Goal: Task Accomplishment & Management: Manage account settings

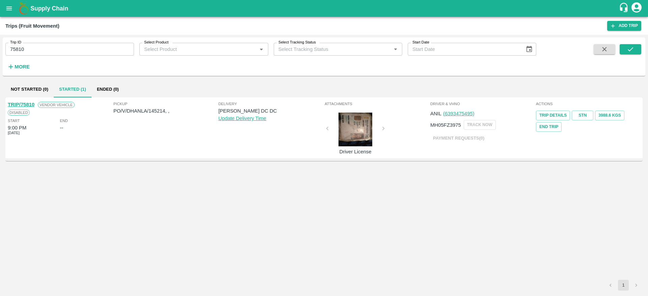
click at [13, 17] on div "Supply Chain" at bounding box center [324, 8] width 648 height 17
click at [11, 11] on icon "open drawer" at bounding box center [8, 8] width 7 height 7
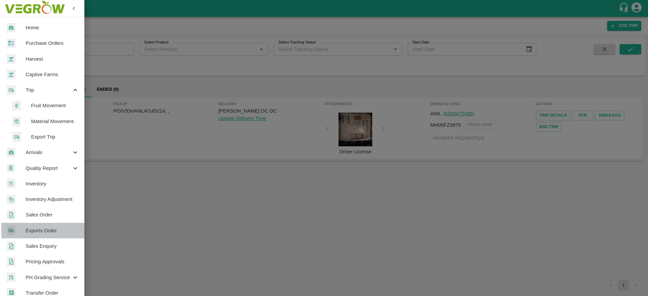
click at [48, 231] on span "Exports Order" at bounding box center [52, 230] width 53 height 7
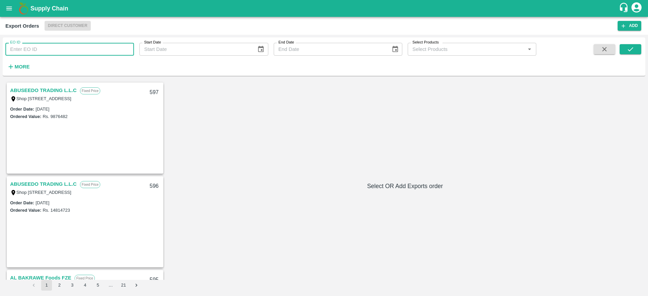
click at [88, 51] on input "EO ID" at bounding box center [69, 49] width 129 height 13
type input "555"
click at [631, 44] on button "submit" at bounding box center [631, 49] width 22 height 10
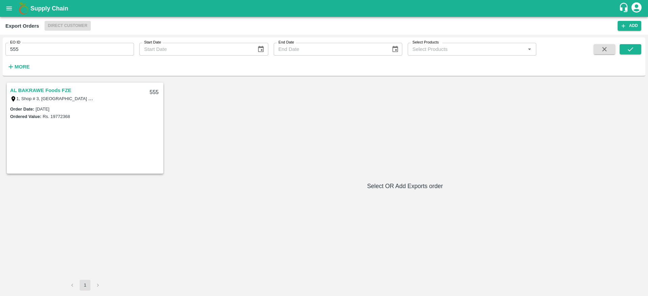
click at [48, 86] on link "AL BAKRAWE Foods FZE" at bounding box center [40, 90] width 61 height 9
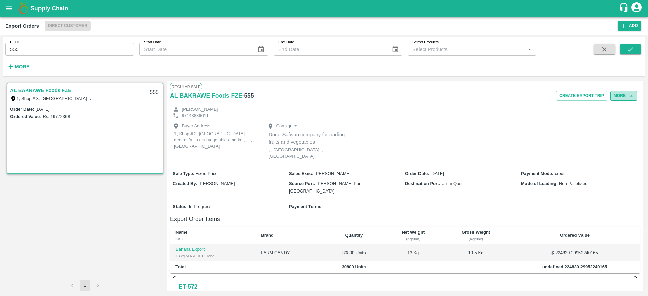
click at [631, 97] on icon "button" at bounding box center [631, 96] width 6 height 6
click at [623, 94] on button "More" at bounding box center [623, 96] width 27 height 10
click at [623, 124] on span "Edit" at bounding box center [623, 126] width 13 height 7
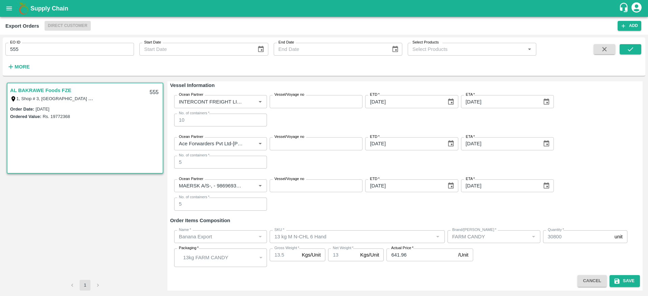
scroll to position [108, 0]
